Goal: Go to known website: Access a specific website the user already knows

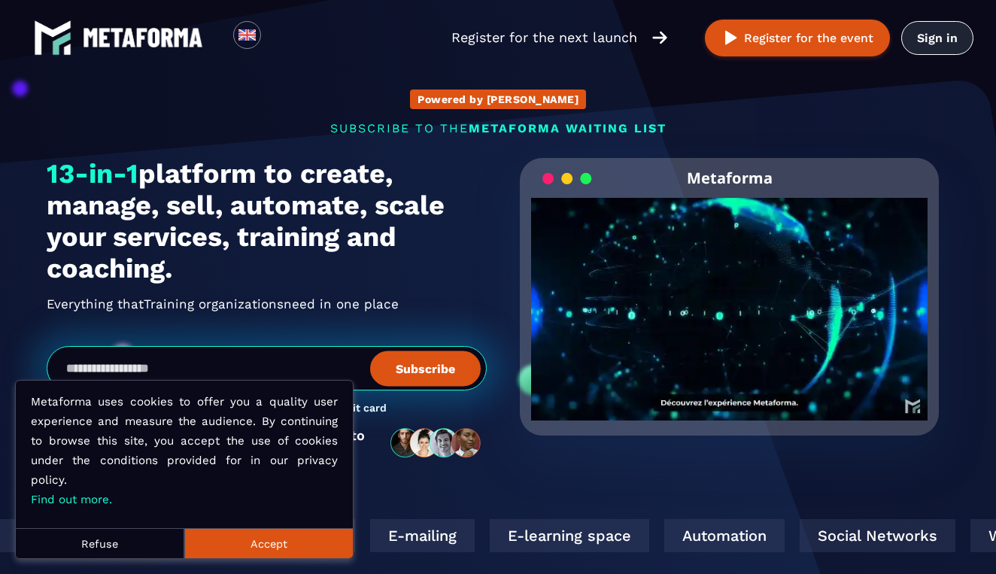
click at [948, 41] on link "Sign in" at bounding box center [937, 38] width 72 height 34
